Goal: Find specific page/section

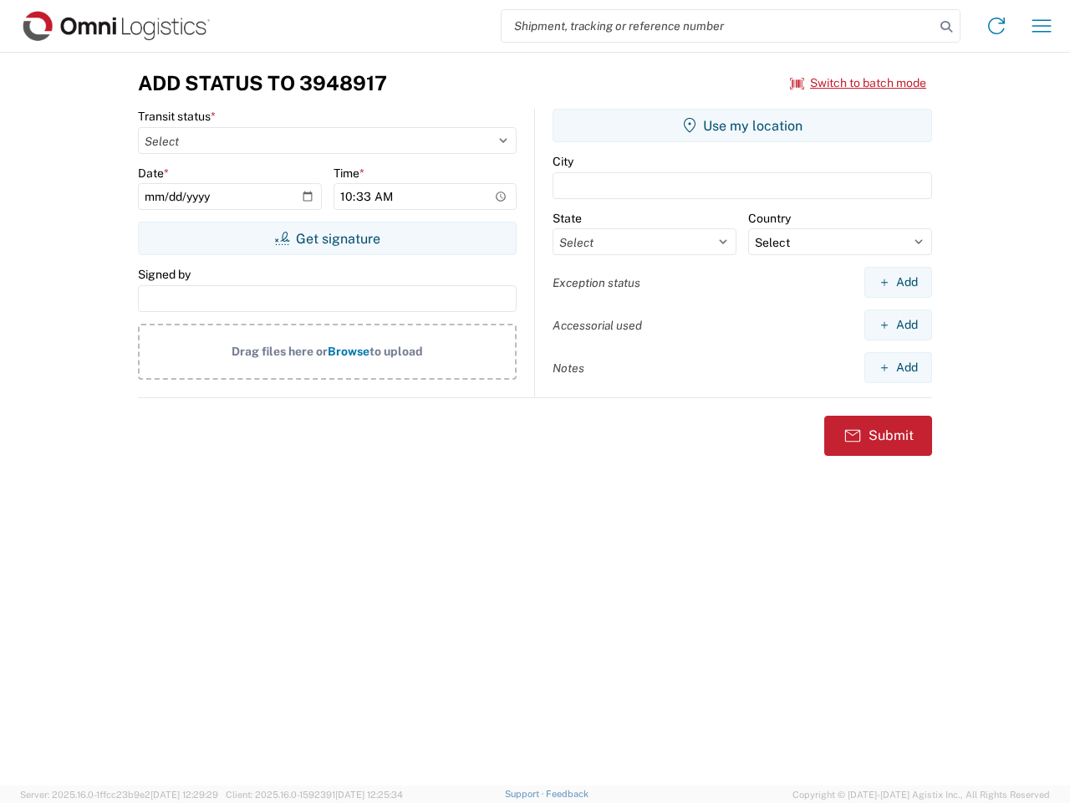
click at [718, 26] on input "search" at bounding box center [718, 26] width 433 height 32
click at [946, 27] on icon at bounding box center [946, 26] width 23 height 23
click at [997, 26] on icon at bounding box center [996, 26] width 27 height 27
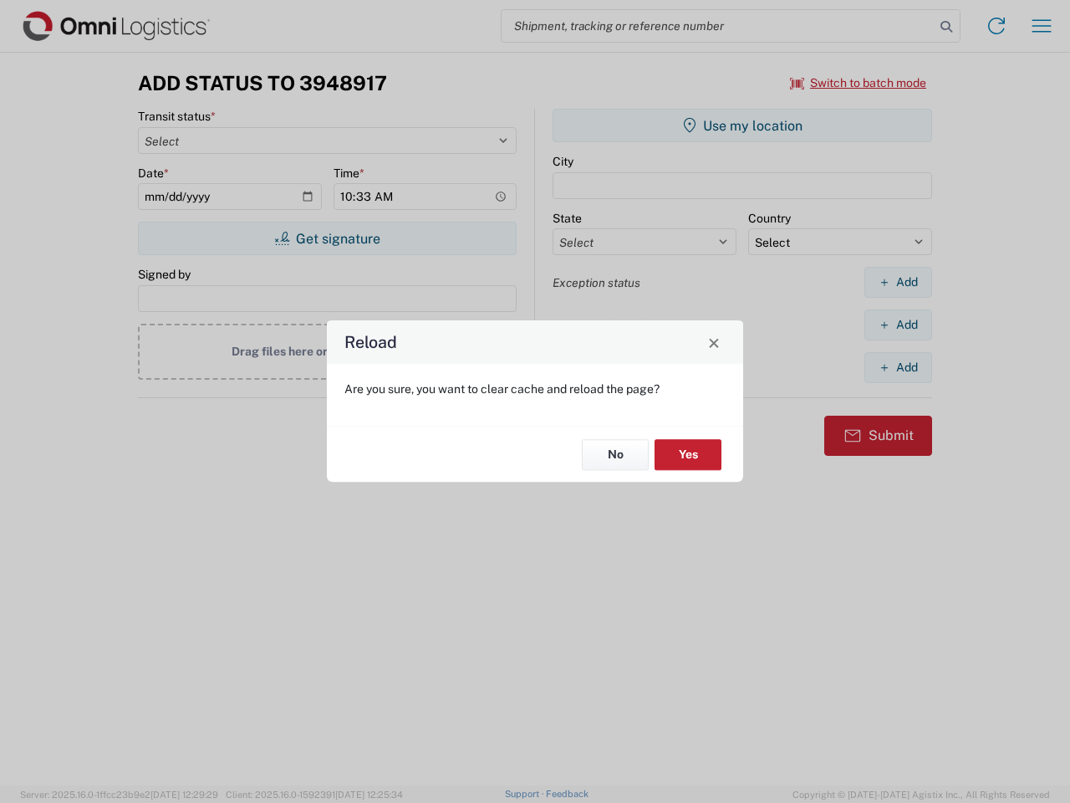
click at [859, 83] on div "Reload Are you sure, you want to clear cache and reload the page? No Yes" at bounding box center [535, 401] width 1070 height 803
click at [327, 238] on div "Reload Are you sure, you want to clear cache and reload the page? No Yes" at bounding box center [535, 401] width 1070 height 803
click at [742, 125] on div "Reload Are you sure, you want to clear cache and reload the page? No Yes" at bounding box center [535, 401] width 1070 height 803
click at [898, 282] on div "Reload Are you sure, you want to clear cache and reload the page? No Yes" at bounding box center [535, 401] width 1070 height 803
click at [898, 324] on div "Reload Are you sure, you want to clear cache and reload the page? No Yes" at bounding box center [535, 401] width 1070 height 803
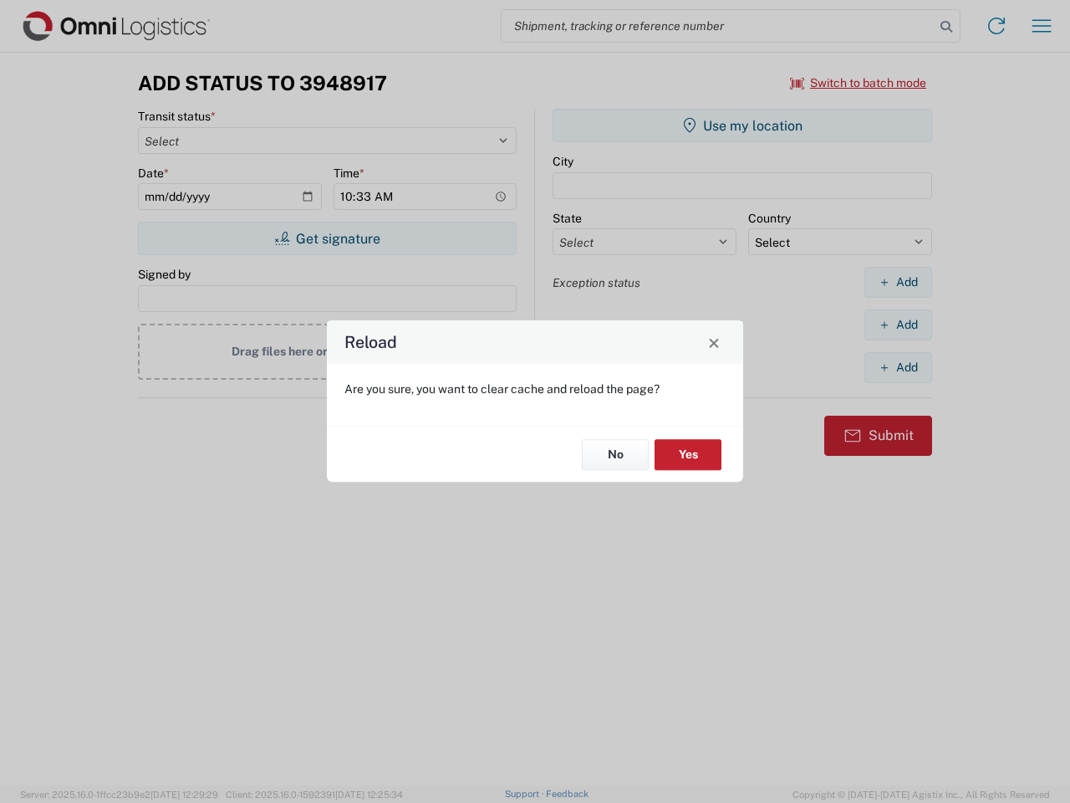
click at [898, 367] on div "Reload Are you sure, you want to clear cache and reload the page? No Yes" at bounding box center [535, 401] width 1070 height 803
